Goal: Navigation & Orientation: Understand site structure

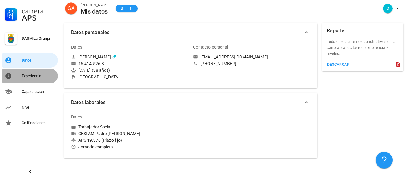
click at [40, 81] on link "Experiencia" at bounding box center [29, 76] width 55 height 14
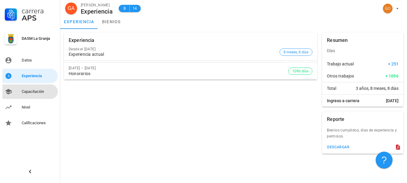
click at [35, 89] on div "Capacitación" at bounding box center [39, 92] width 34 height 10
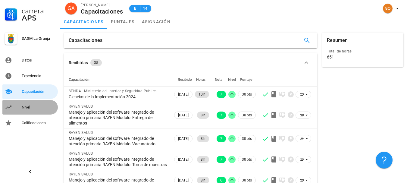
click at [29, 109] on div "Nivel" at bounding box center [39, 107] width 34 height 5
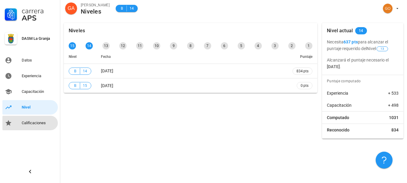
click at [31, 121] on div "Calificaciones" at bounding box center [39, 122] width 34 height 5
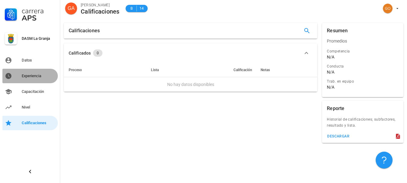
click at [35, 74] on div "Experiencia" at bounding box center [39, 75] width 34 height 5
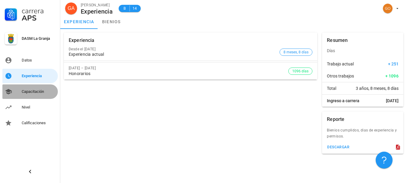
click at [35, 85] on link "Capacitación" at bounding box center [29, 91] width 55 height 14
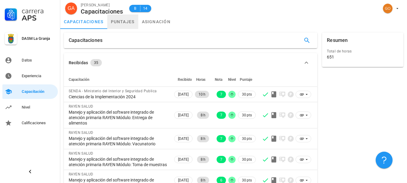
click at [119, 22] on link "puntajes" at bounding box center [122, 21] width 31 height 14
